Goal: Complete application form

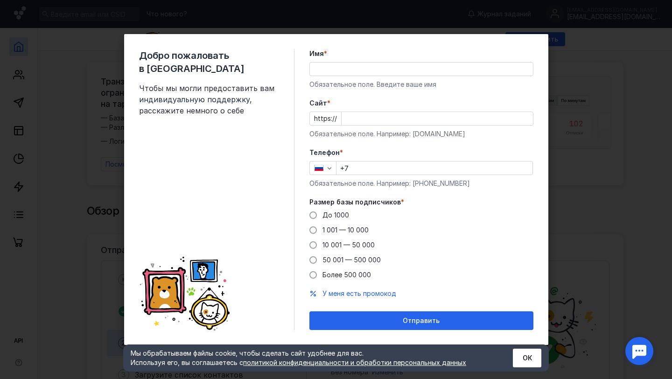
click at [335, 68] on input "Имя *" at bounding box center [421, 69] width 223 height 13
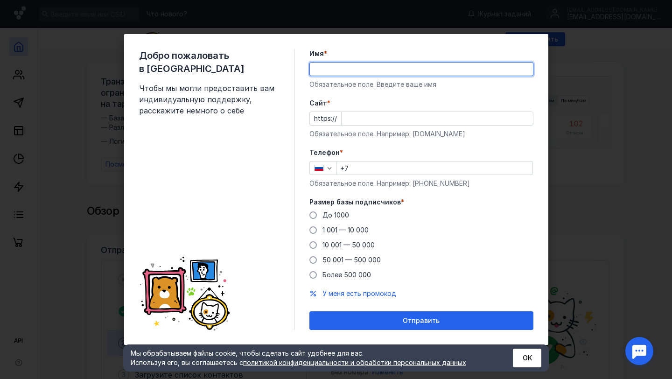
type input "[MEDICAL_DATA][PERSON_NAME]"
click at [368, 116] on input "Cайт *" at bounding box center [437, 118] width 191 height 13
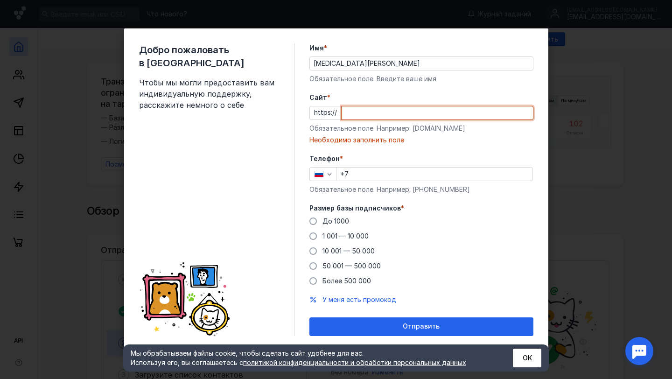
paste input "[DOMAIN_NAME]/"
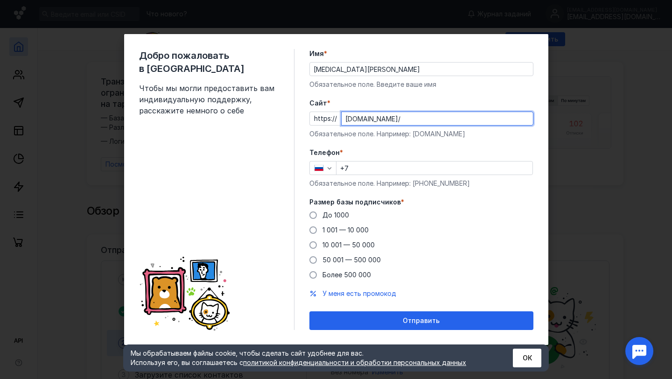
type input "[DOMAIN_NAME]/"
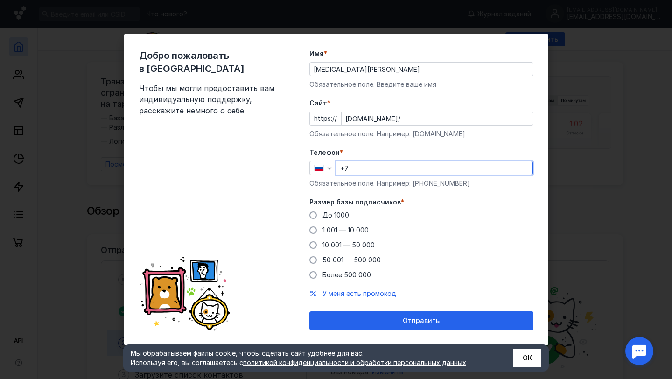
click at [362, 169] on input "+7" at bounding box center [435, 167] width 196 height 13
type input "[PHONE_NUMBER]"
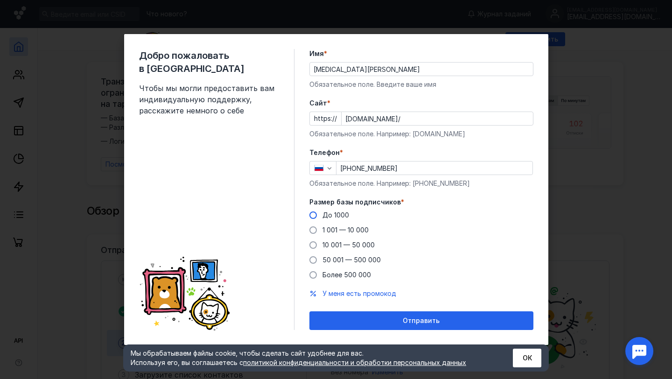
click at [316, 217] on label "До 1000" at bounding box center [329, 215] width 40 height 9
click at [0, 0] on input "До 1000" at bounding box center [0, 0] width 0 height 0
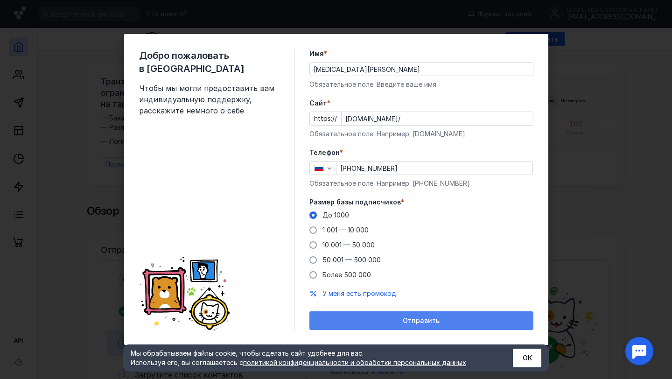
click at [373, 323] on div "Отправить" at bounding box center [421, 321] width 215 height 8
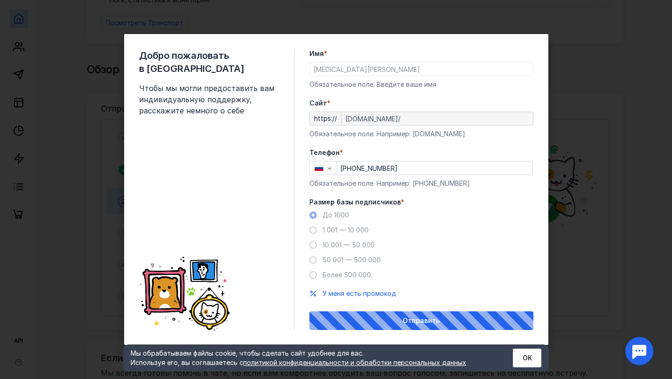
scroll to position [142, 0]
click at [521, 359] on button "ОК" at bounding box center [527, 358] width 28 height 19
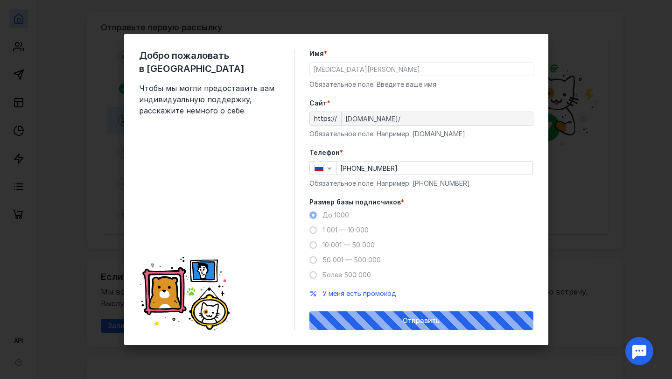
scroll to position [223, 0]
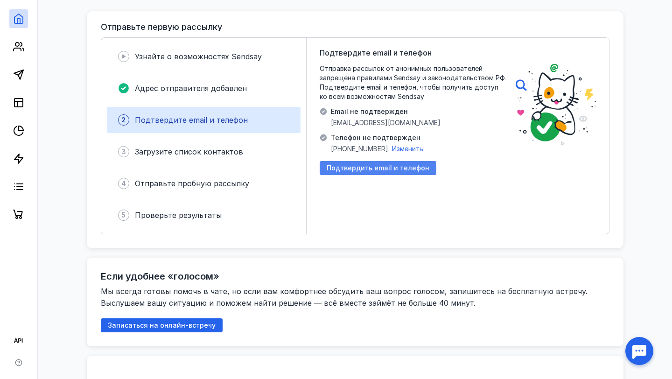
click at [353, 164] on span "Подтвердить email и телефон" at bounding box center [378, 168] width 103 height 8
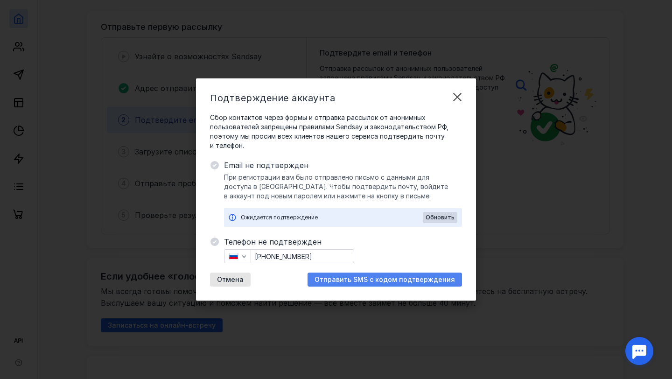
click at [353, 282] on span "Отправить SMS с кодом подтверждения" at bounding box center [385, 280] width 140 height 8
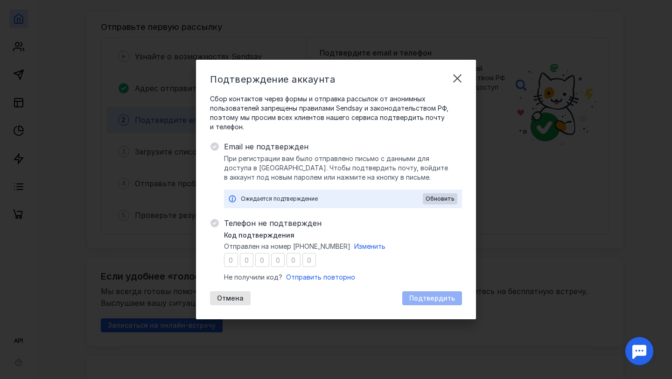
type input "7"
type input "5"
type input "6"
type input "1"
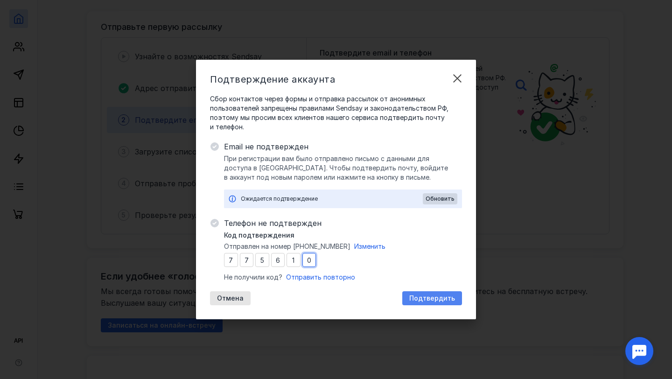
type input "0"
click at [432, 301] on span "Подтвердить" at bounding box center [432, 299] width 46 height 8
